Goal: Task Accomplishment & Management: Complete application form

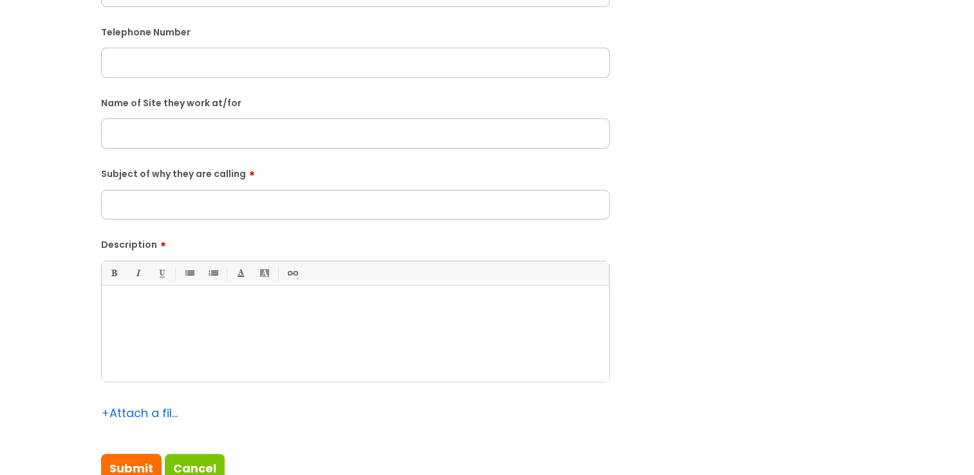
scroll to position [322, 0]
click at [283, 306] on p at bounding box center [355, 307] width 488 height 12
click at [169, 127] on input "text" at bounding box center [355, 132] width 509 height 30
type input "W"
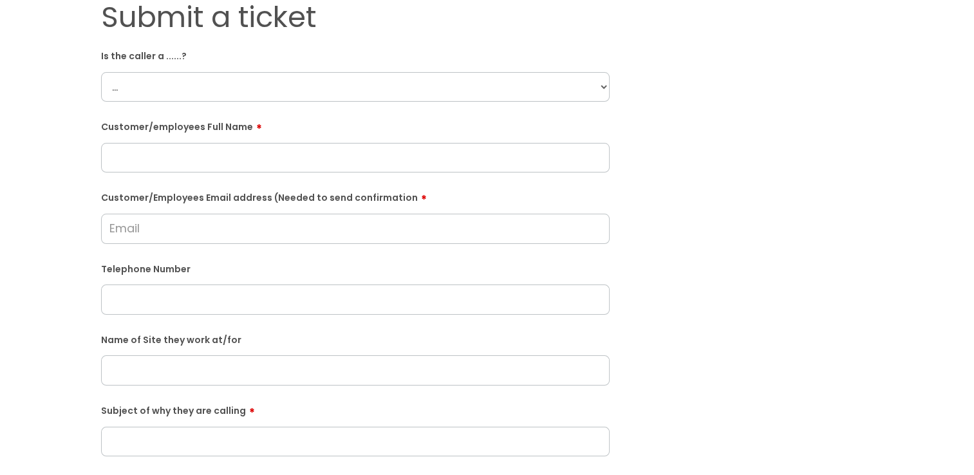
scroll to position [64, 0]
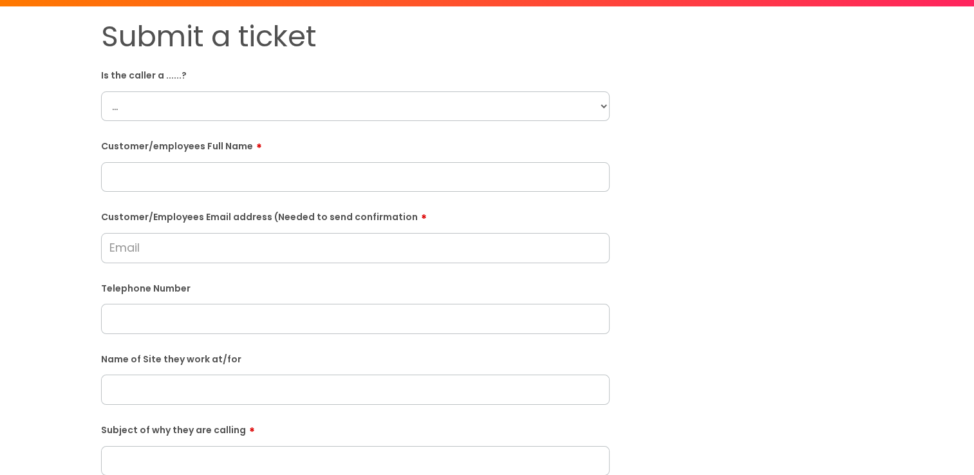
click at [202, 91] on select "... Citrus Customer Citrus Employee Contractor Supplier" at bounding box center [355, 106] width 509 height 30
select select "Citrus Employee"
click at [101, 91] on select "... Citrus Customer Citrus Employee Contractor Supplier" at bounding box center [355, 106] width 509 height 30
click at [205, 178] on input "text" at bounding box center [355, 177] width 509 height 30
paste input "Daisy Sousa"
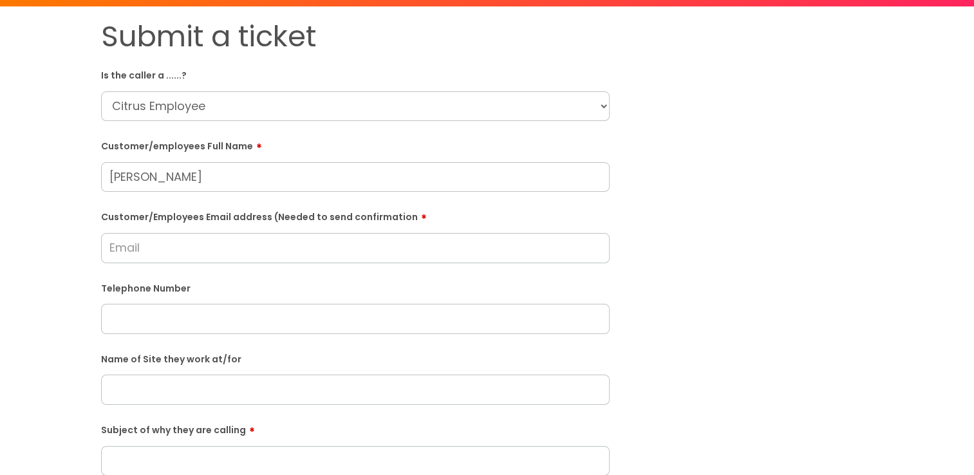
type input "Daisy Sousa"
click at [177, 254] on input "Customer/Employees Email address (Needed to send confirmation" at bounding box center [355, 248] width 509 height 30
paste input "daisy.sousa2606@hotmail.com"
type input "daisy.sousa2606@hotmail.com"
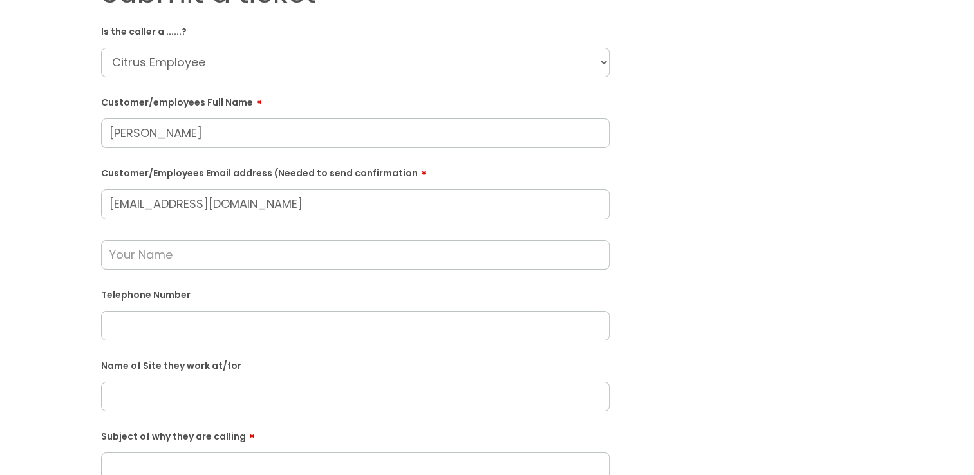
scroll to position [129, 0]
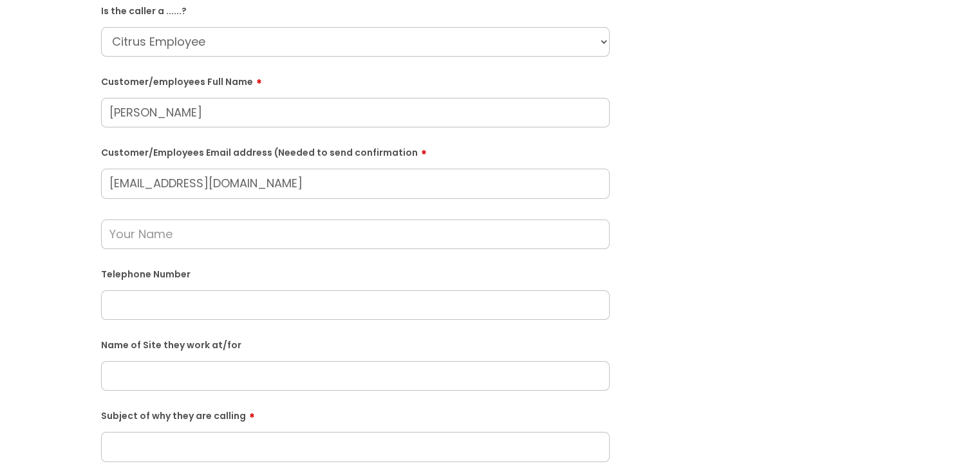
click at [224, 301] on input "text" at bounding box center [355, 305] width 509 height 30
paste input "07961166226"
type input "07961166226"
click at [170, 241] on input "text" at bounding box center [355, 235] width 509 height 30
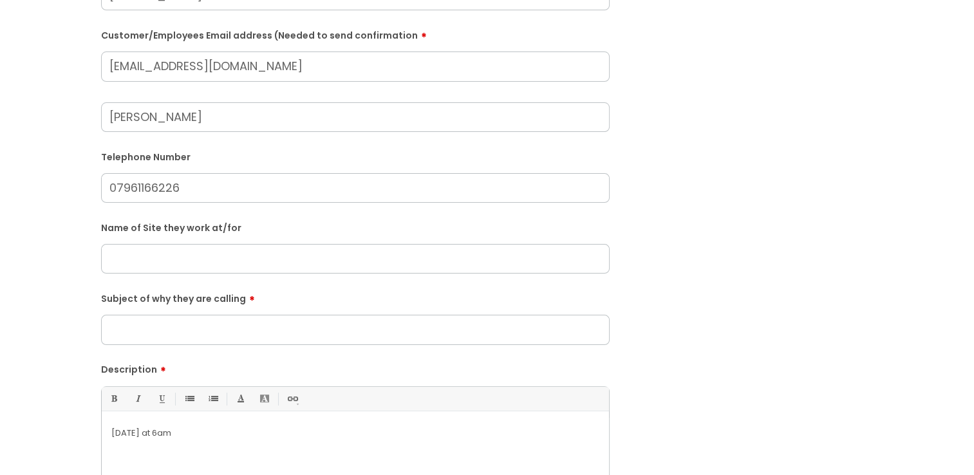
scroll to position [257, 0]
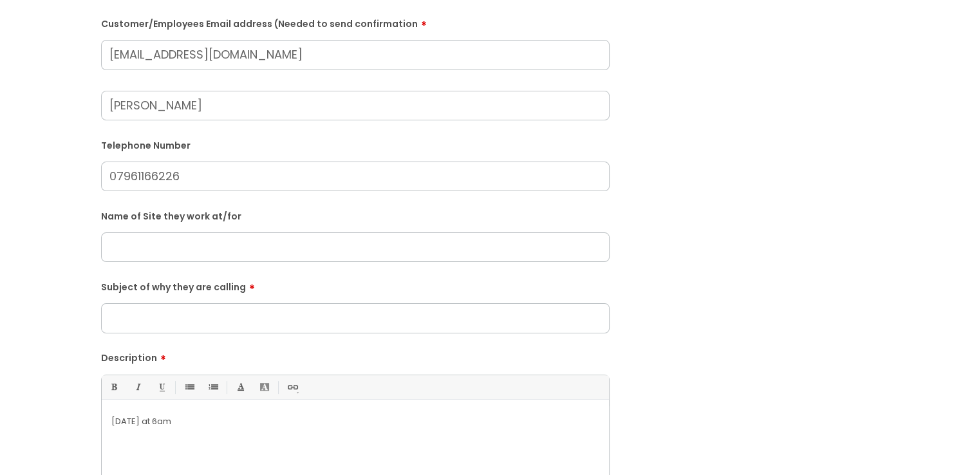
type input "Sharon"
click at [139, 247] on input "text" at bounding box center [355, 247] width 509 height 30
type input "I could not obtain"
click at [161, 312] on input "Subject of why they are calling" at bounding box center [355, 318] width 509 height 30
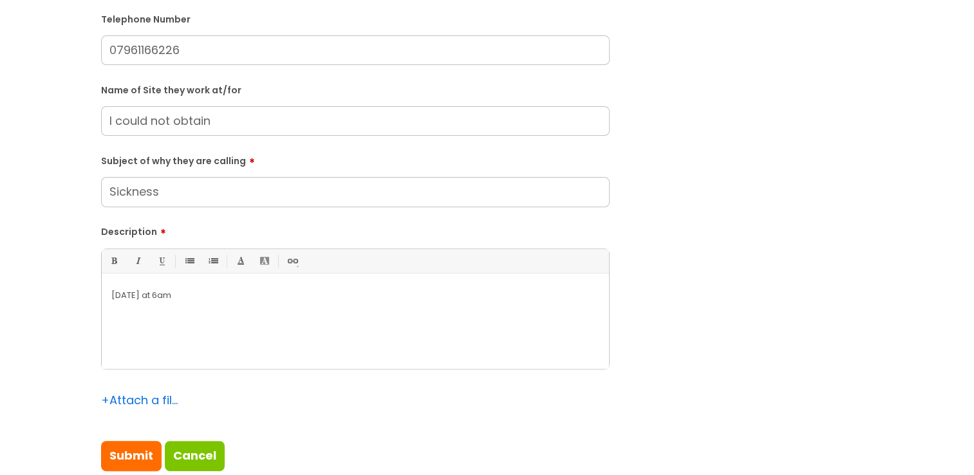
scroll to position [386, 0]
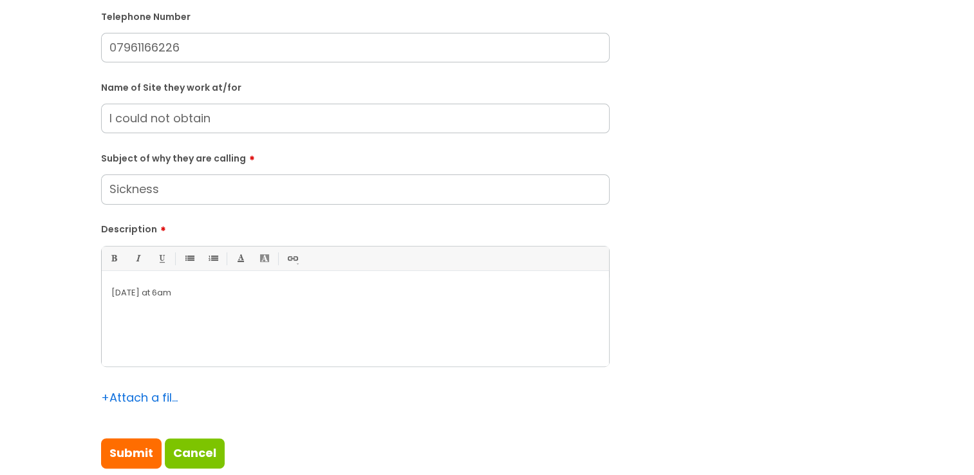
type input "Sickness"
click at [209, 295] on p "Tomorrow at 6am" at bounding box center [355, 293] width 488 height 12
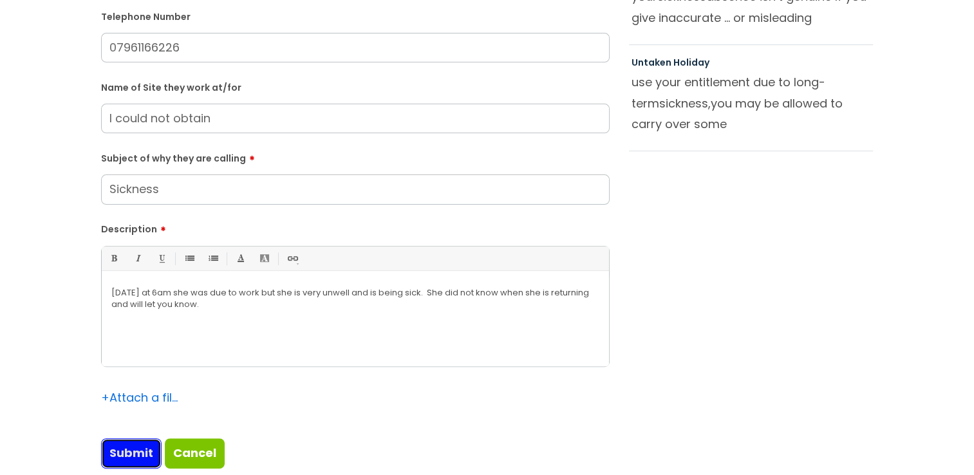
click at [144, 450] on input "Submit" at bounding box center [131, 453] width 61 height 30
type input "Please Wait..."
